Goal: Share content: Share content

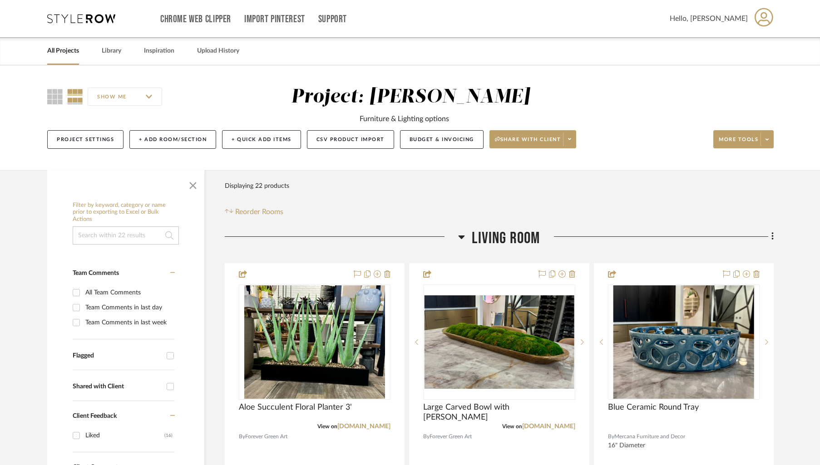
click at [61, 55] on link "All Projects" at bounding box center [63, 51] width 32 height 12
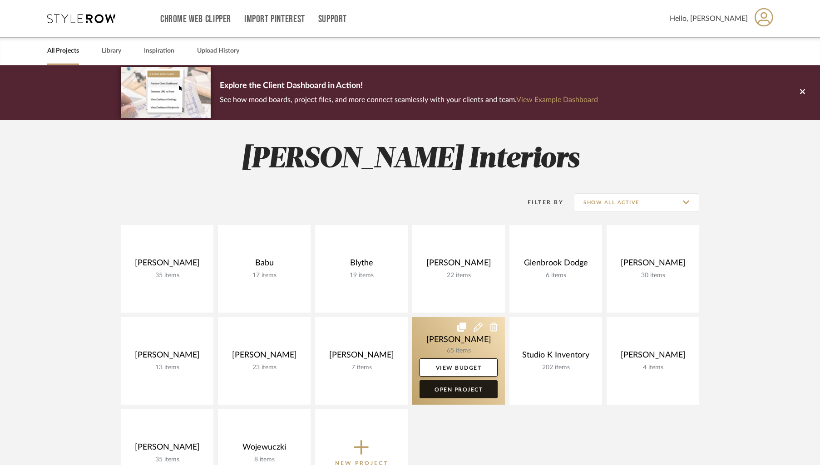
click at [455, 384] on link "Open Project" at bounding box center [458, 389] width 78 height 18
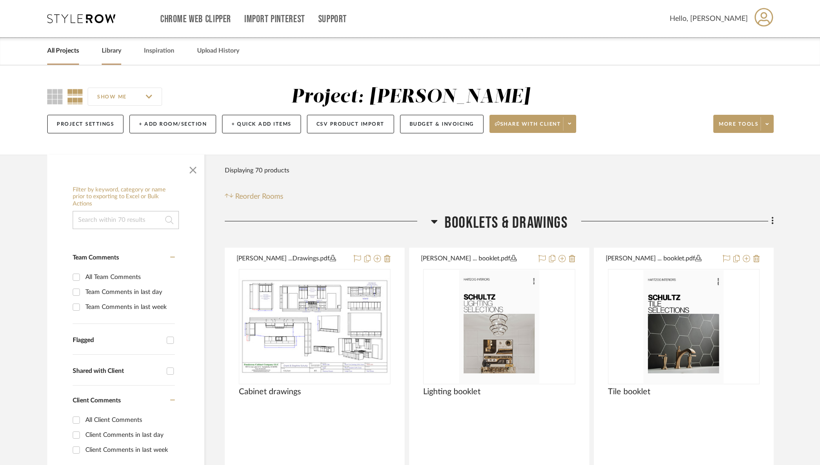
click at [113, 52] on link "Library" at bounding box center [112, 51] width 20 height 12
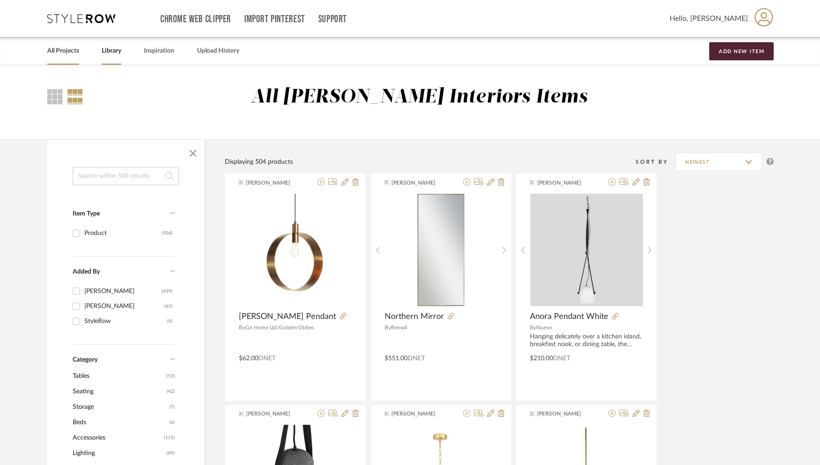
click at [69, 55] on link "All Projects" at bounding box center [63, 51] width 32 height 12
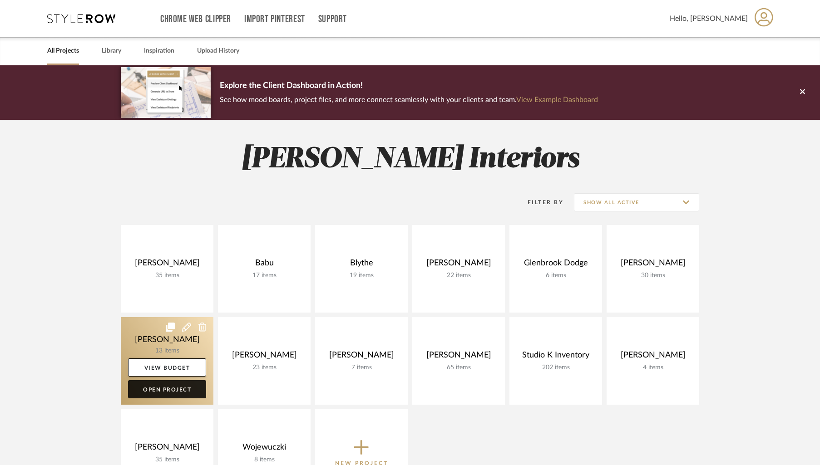
click at [159, 393] on link "Open Project" at bounding box center [167, 389] width 78 height 18
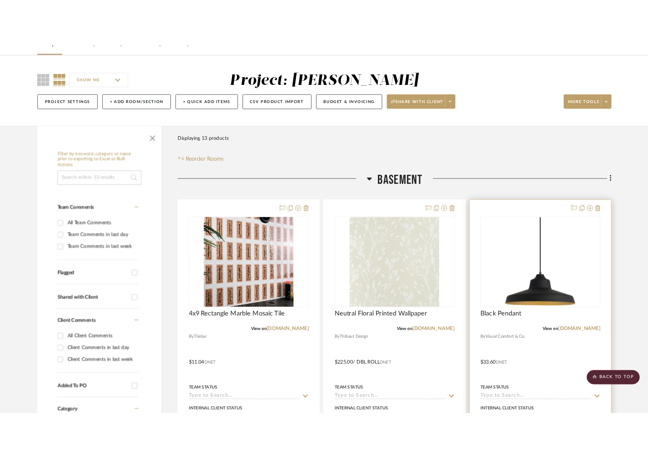
scroll to position [37, 0]
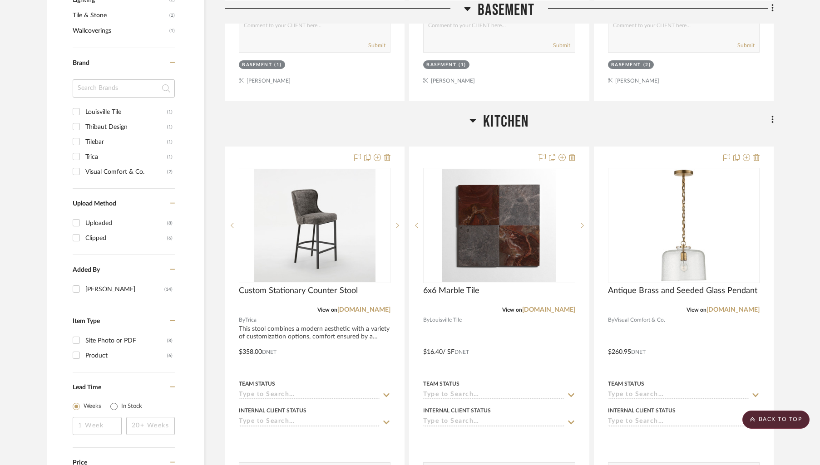
scroll to position [556, 0]
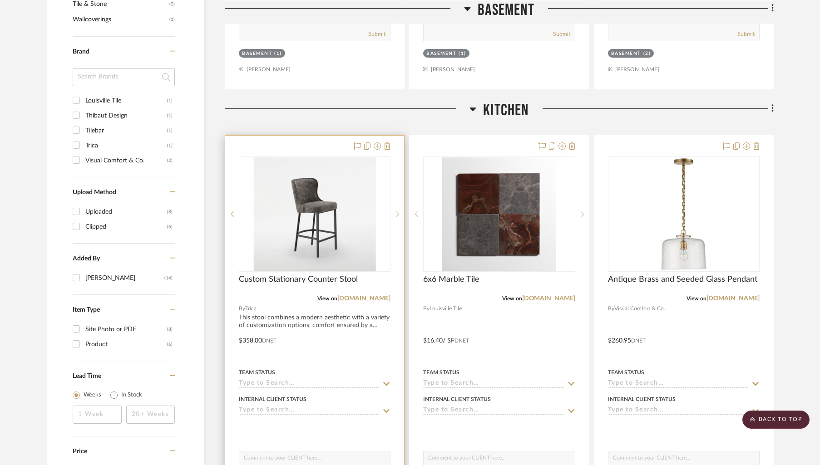
click at [385, 181] on div "0" at bounding box center [314, 214] width 151 height 114
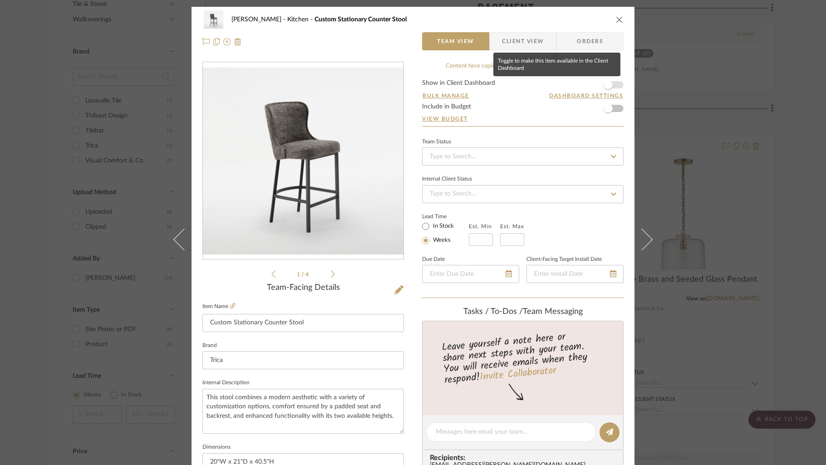
click at [614, 83] on span "button" at bounding box center [608, 85] width 20 height 20
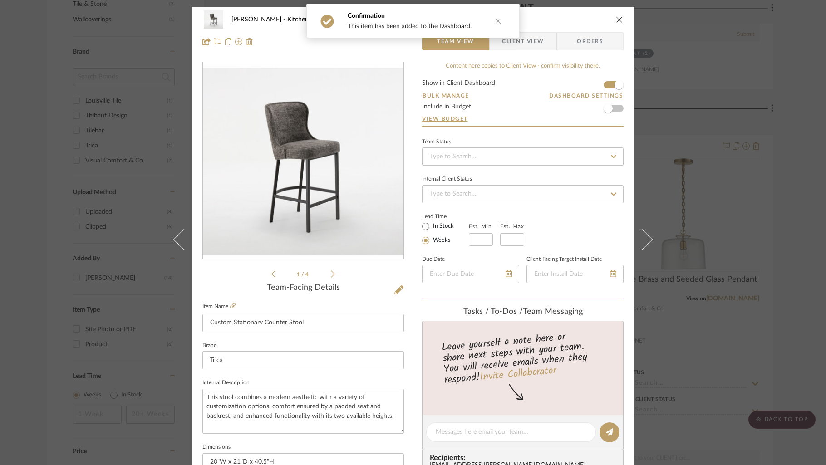
click at [526, 41] on span "Client View" at bounding box center [523, 41] width 42 height 18
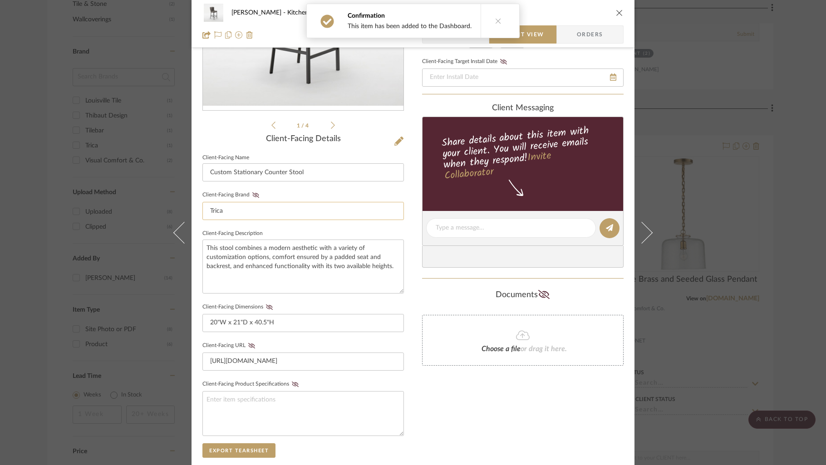
scroll to position [193, 0]
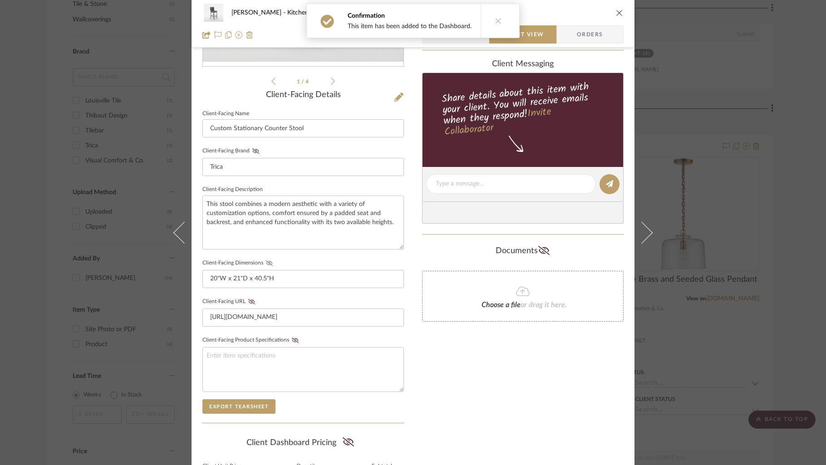
click at [266, 261] on icon at bounding box center [269, 262] width 7 height 5
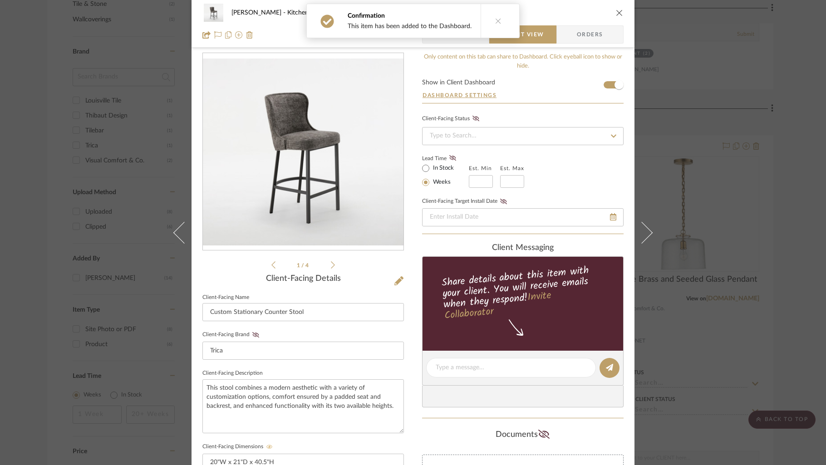
scroll to position [0, 0]
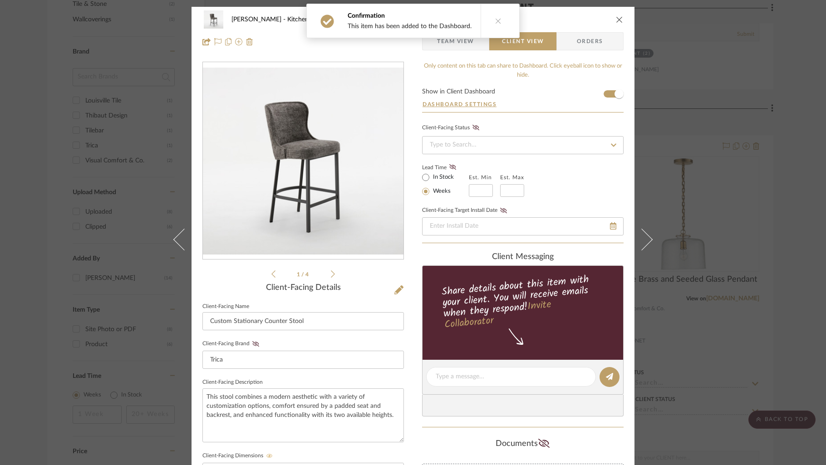
drag, startPoint x: 613, startPoint y: 24, endPoint x: 559, endPoint y: 50, distance: 60.7
click at [613, 24] on div "Minick Kitchen Custom Stationary Counter Stool" at bounding box center [412, 19] width 421 height 18
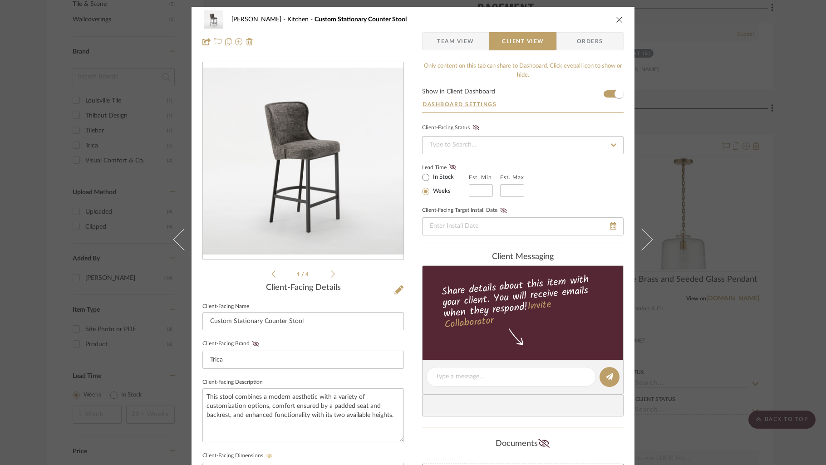
click at [619, 17] on icon "close" at bounding box center [619, 19] width 7 height 7
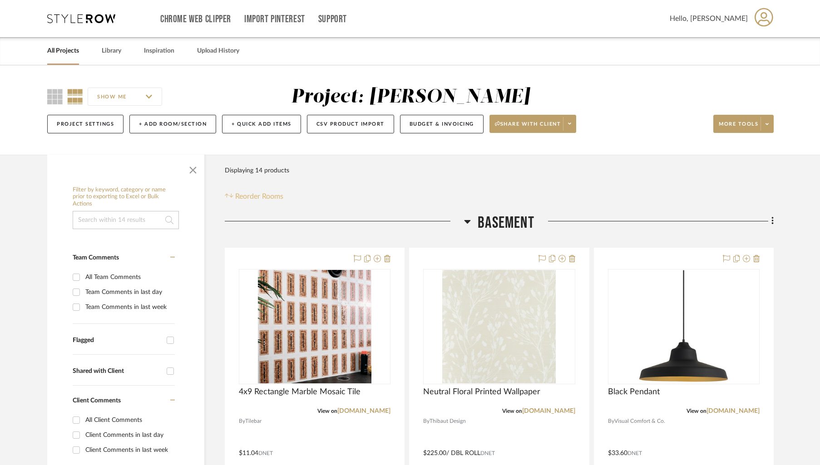
click at [250, 191] on span "Reorder Rooms" at bounding box center [259, 196] width 48 height 11
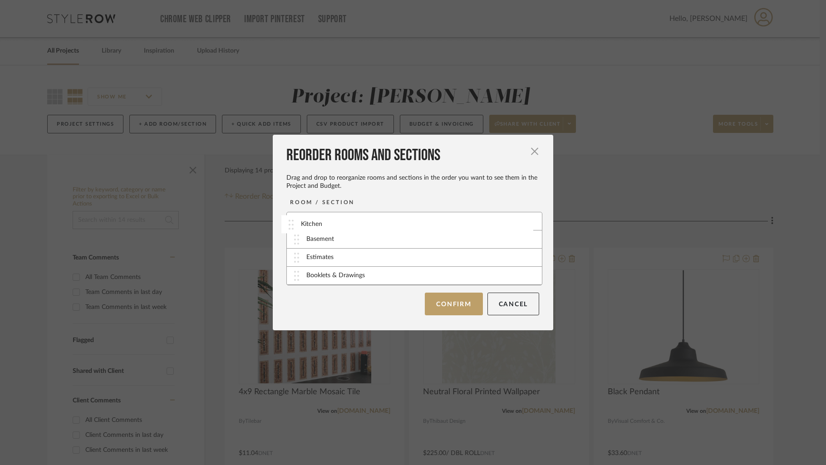
drag, startPoint x: 291, startPoint y: 238, endPoint x: 290, endPoint y: 223, distance: 15.5
click at [443, 304] on button "Confirm" at bounding box center [454, 303] width 58 height 23
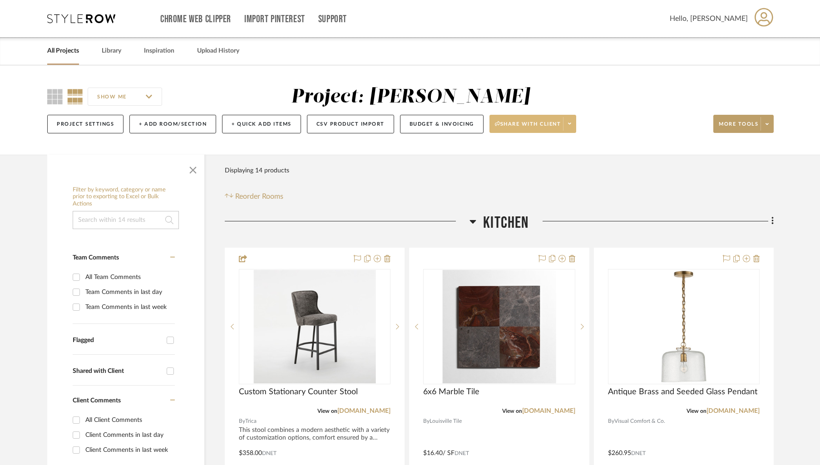
click at [575, 127] on span at bounding box center [569, 124] width 13 height 14
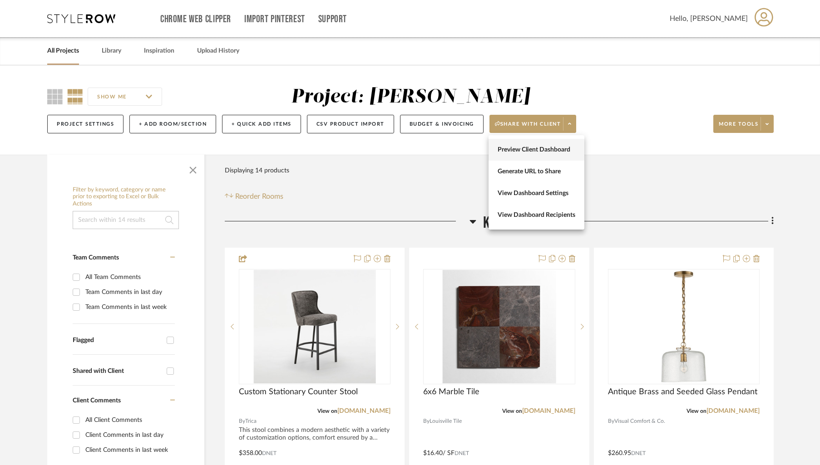
click at [545, 146] on span "Preview Client Dashboard" at bounding box center [536, 150] width 78 height 8
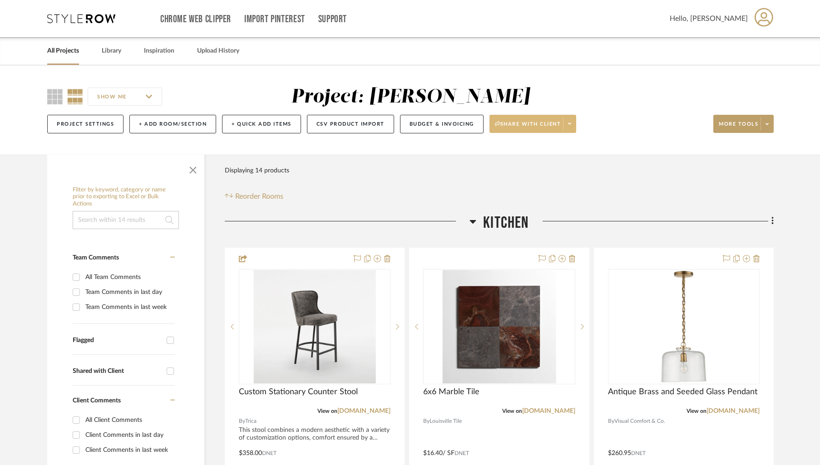
click at [571, 122] on icon at bounding box center [569, 123] width 3 height 5
click at [539, 169] on span "Generate URL to Share" at bounding box center [536, 172] width 78 height 8
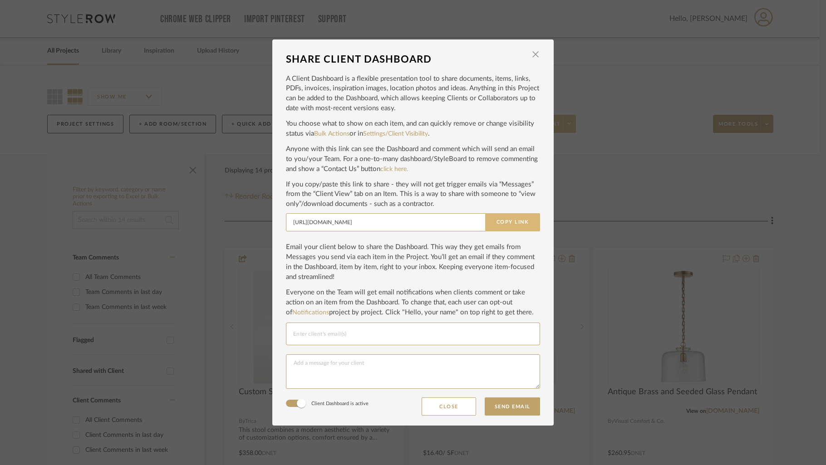
click at [515, 217] on button "Copy Link" at bounding box center [512, 222] width 55 height 18
